Goal: Participate in discussion

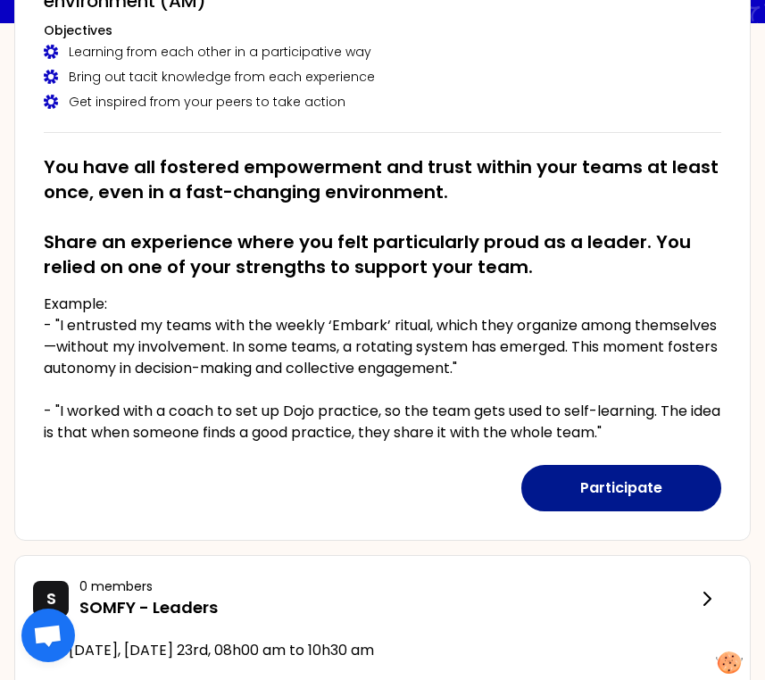
scroll to position [209, 0]
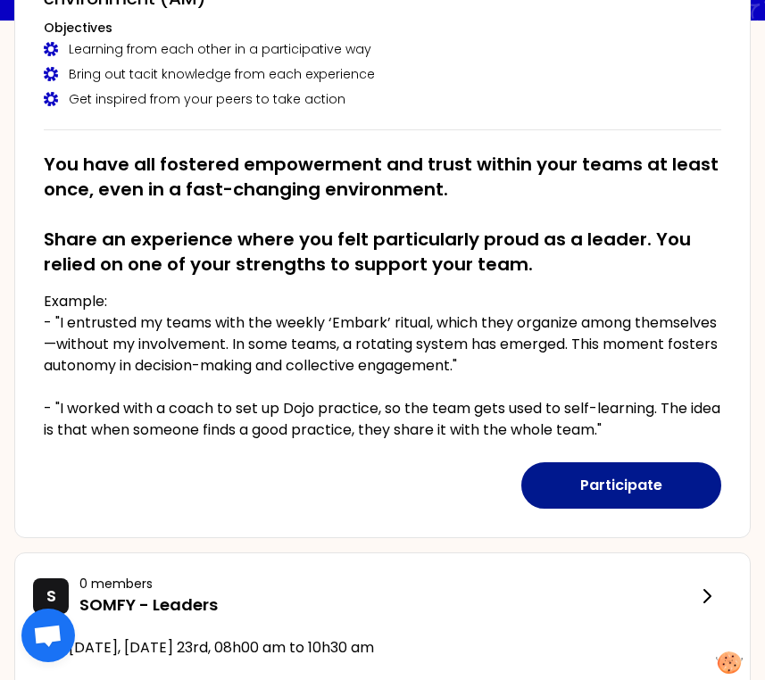
click at [589, 495] on button "Participate" at bounding box center [621, 485] width 200 height 46
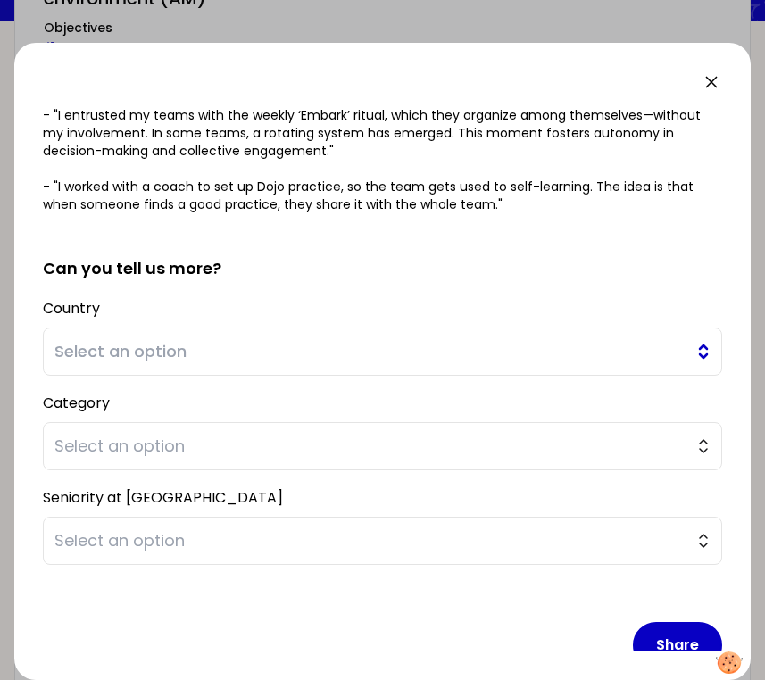
scroll to position [284, 0]
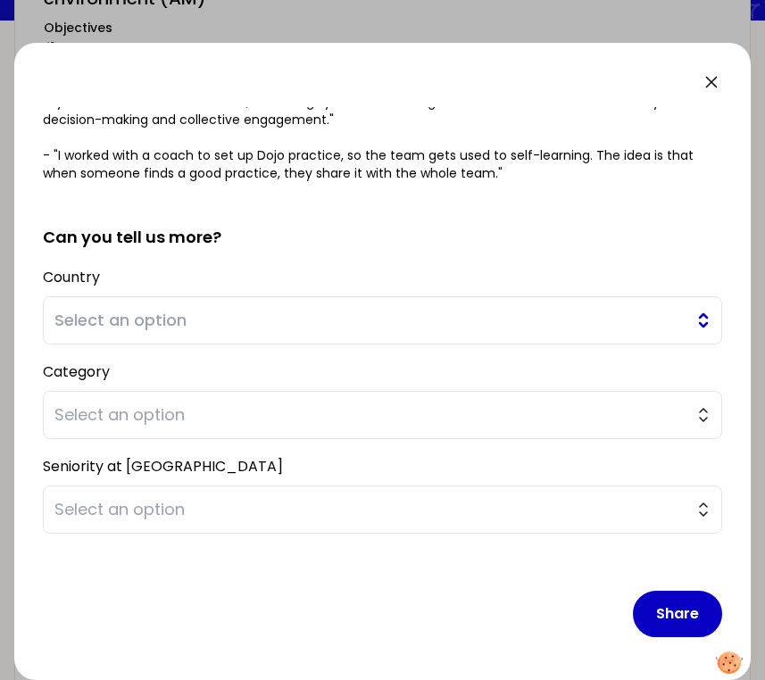
click at [539, 325] on span "Select an option" at bounding box center [369, 320] width 631 height 25
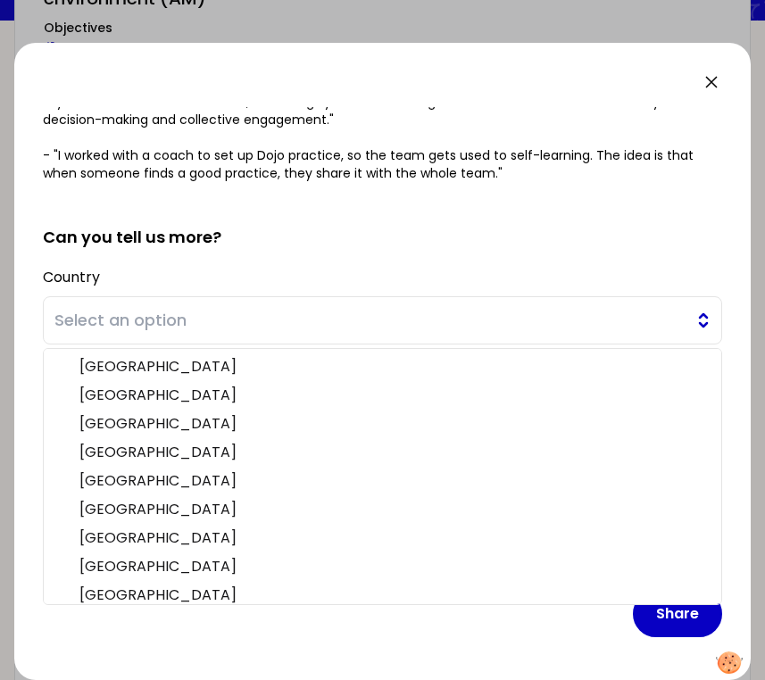
click at [539, 325] on span "Select an option" at bounding box center [369, 320] width 631 height 25
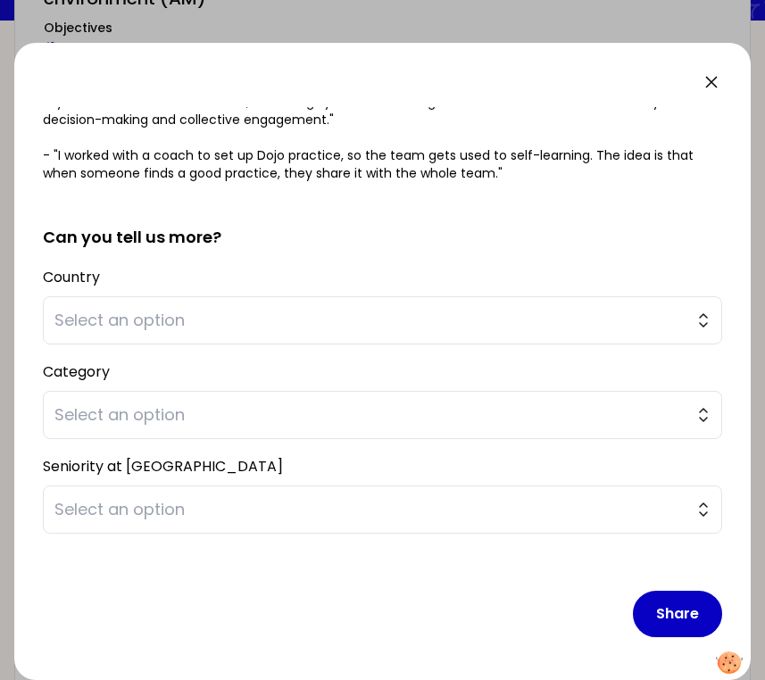
click at [712, 94] on div "saved You have all fostered empowerment and trust within your teams at least on…" at bounding box center [382, 361] width 737 height 637
click at [710, 86] on icon at bounding box center [711, 81] width 21 height 21
